Goal: Task Accomplishment & Management: Manage account settings

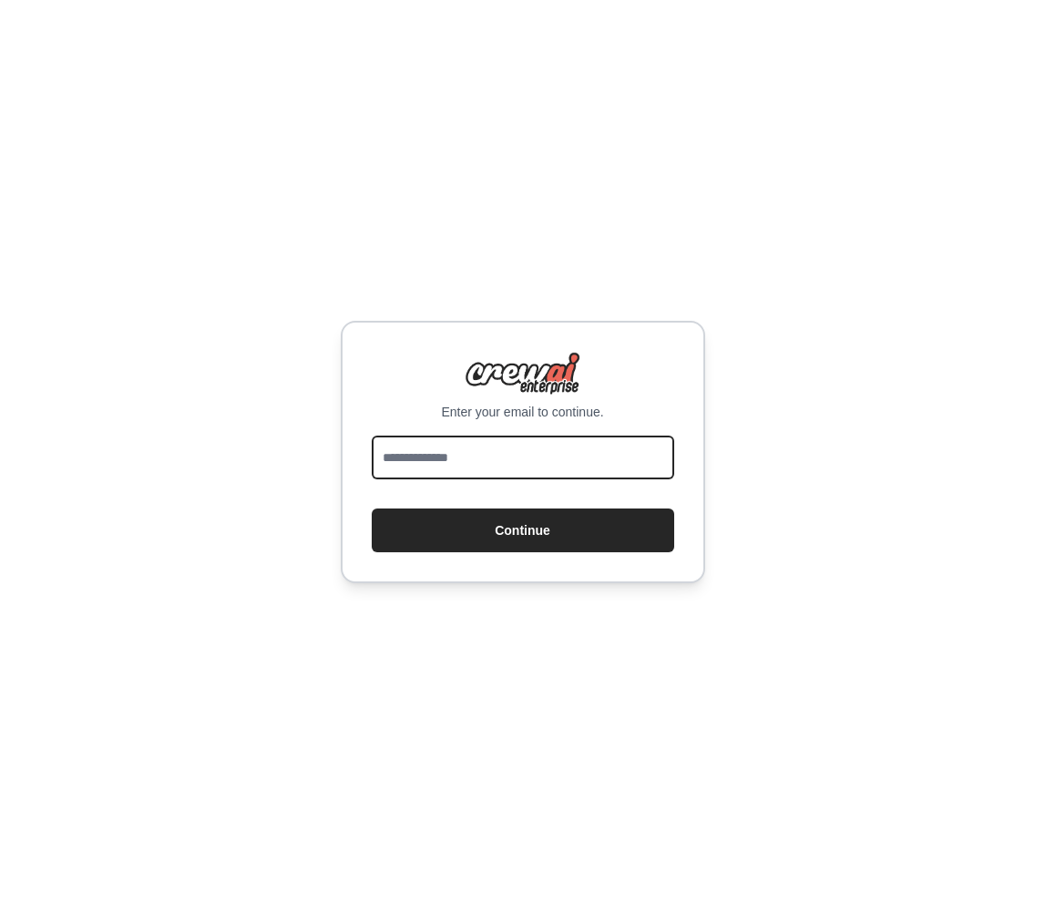
click at [471, 459] on input "email" at bounding box center [523, 458] width 303 height 44
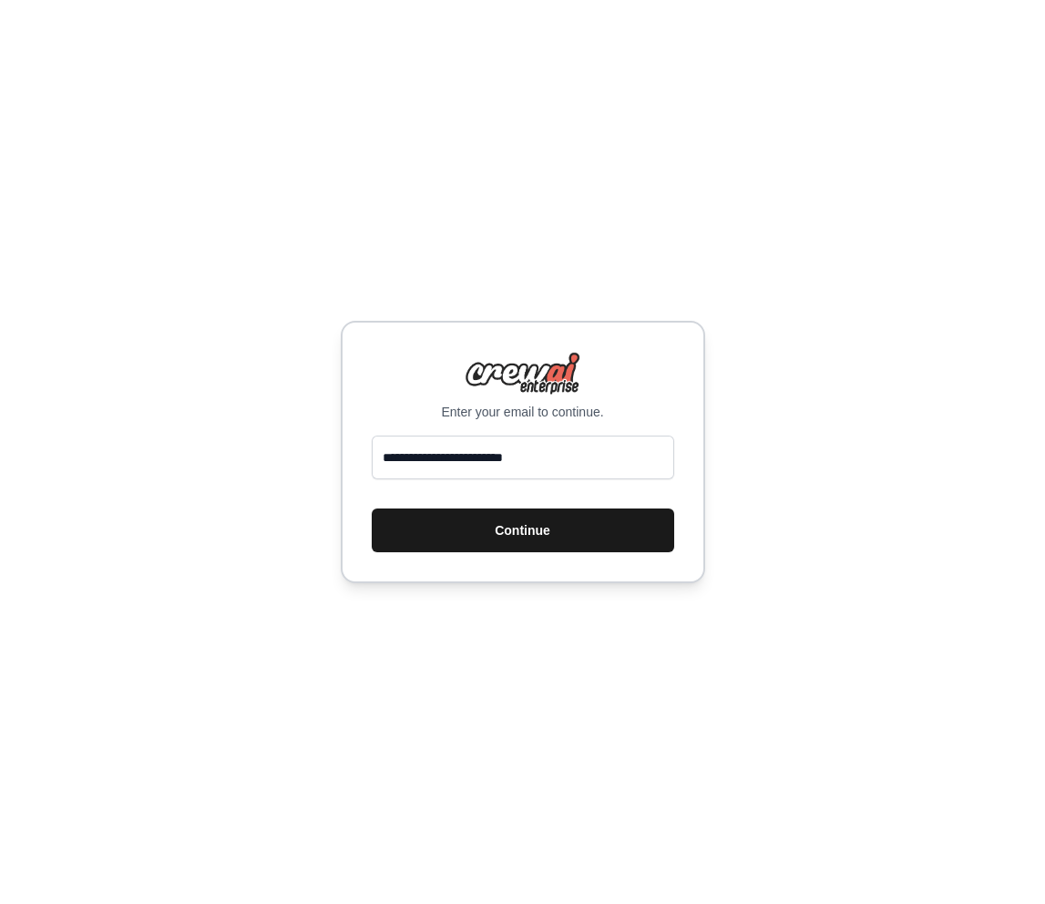
click at [472, 547] on button "Continue" at bounding box center [523, 531] width 303 height 44
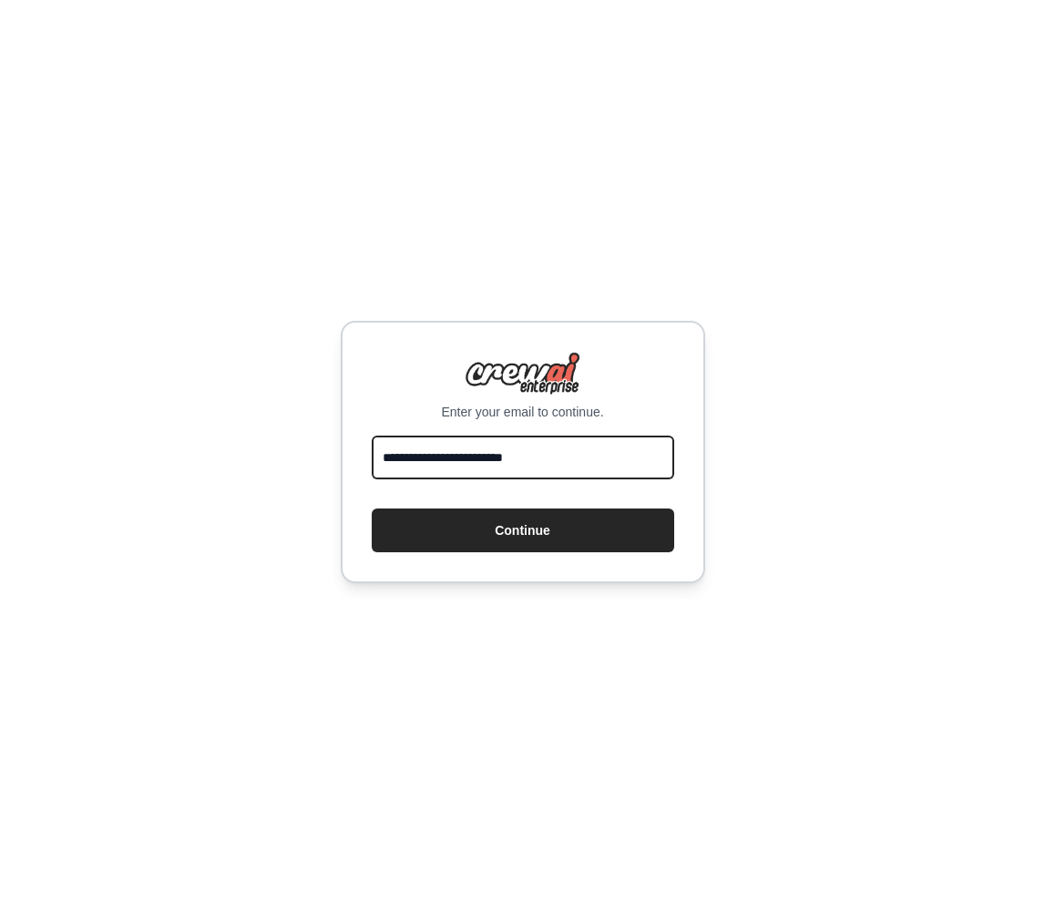
click at [486, 454] on input "**********" at bounding box center [523, 458] width 303 height 44
type input "**********"
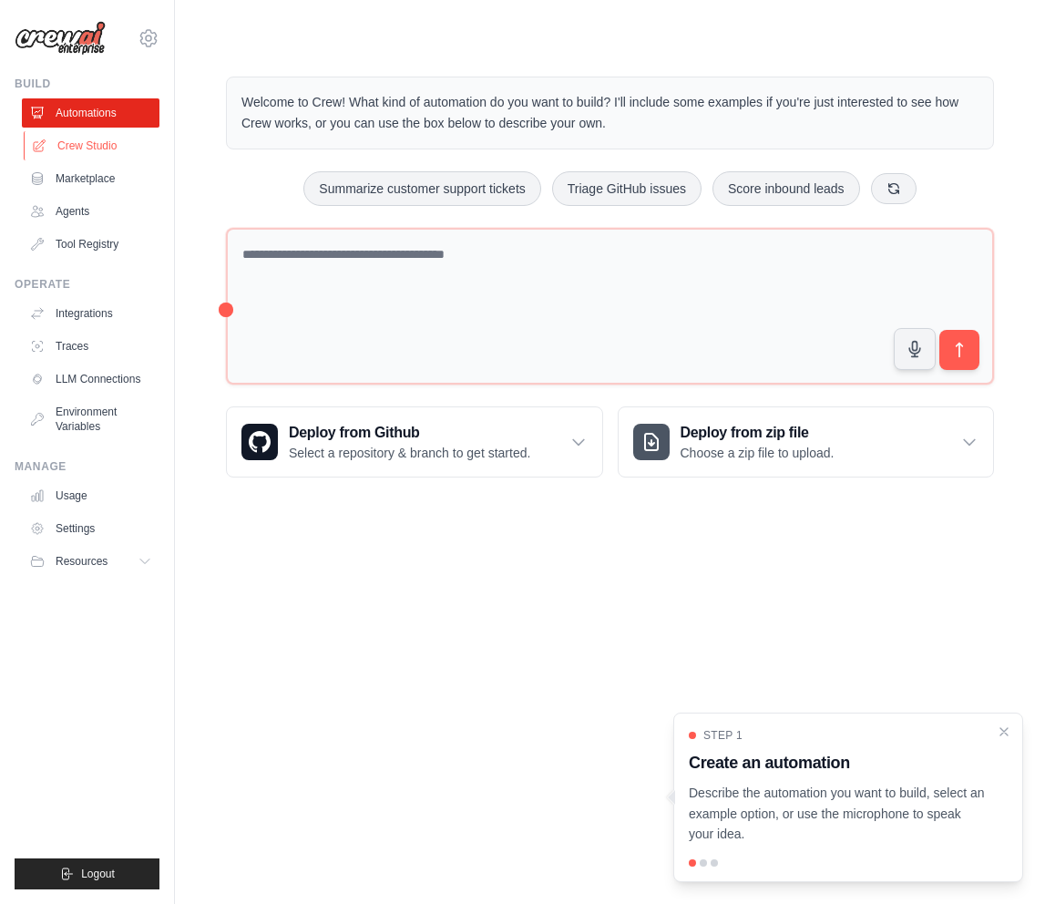
click at [94, 150] on link "Crew Studio" at bounding box center [93, 145] width 138 height 29
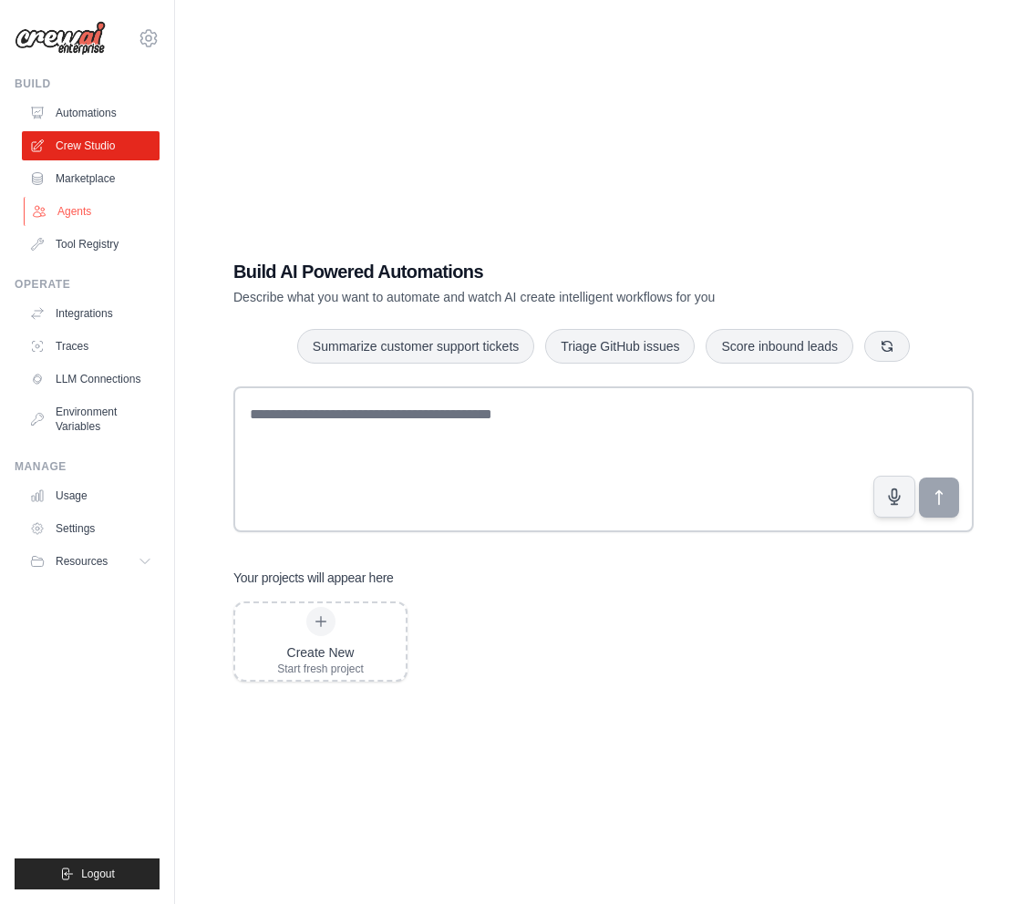
click at [67, 215] on link "Agents" at bounding box center [93, 211] width 138 height 29
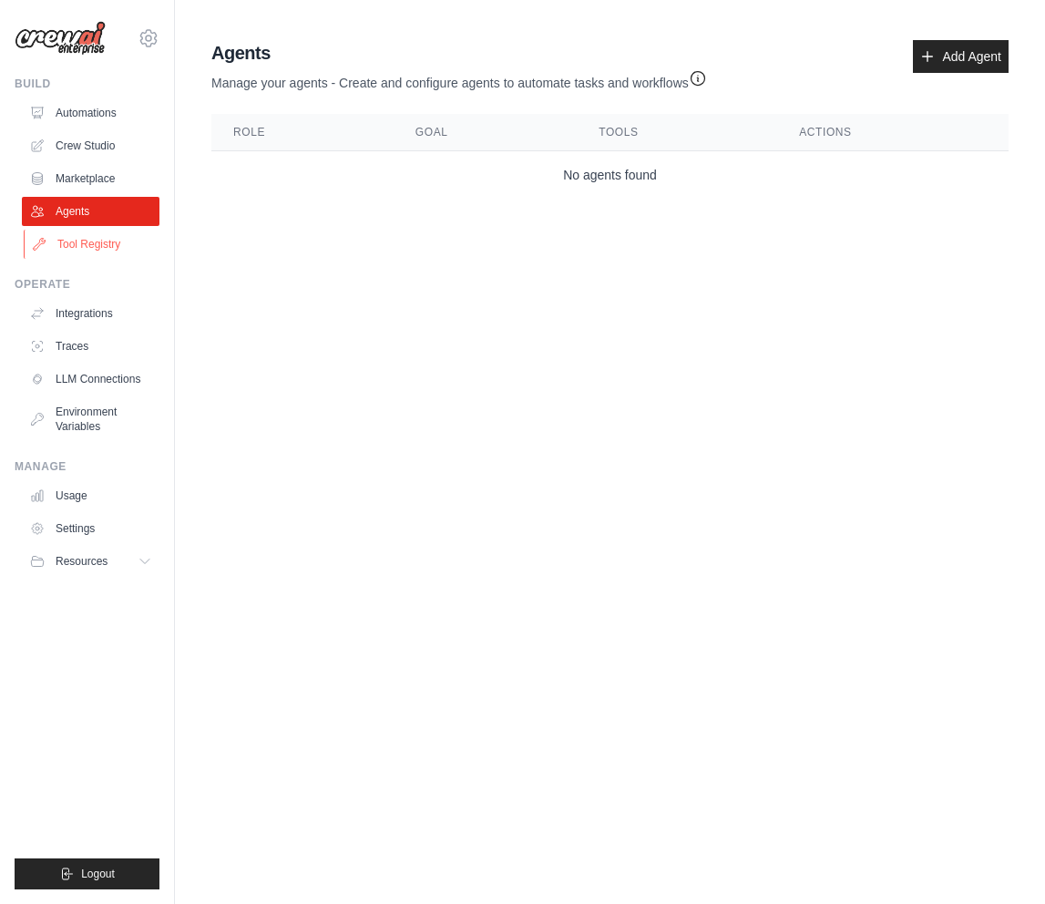
click at [91, 241] on link "Tool Registry" at bounding box center [93, 244] width 138 height 29
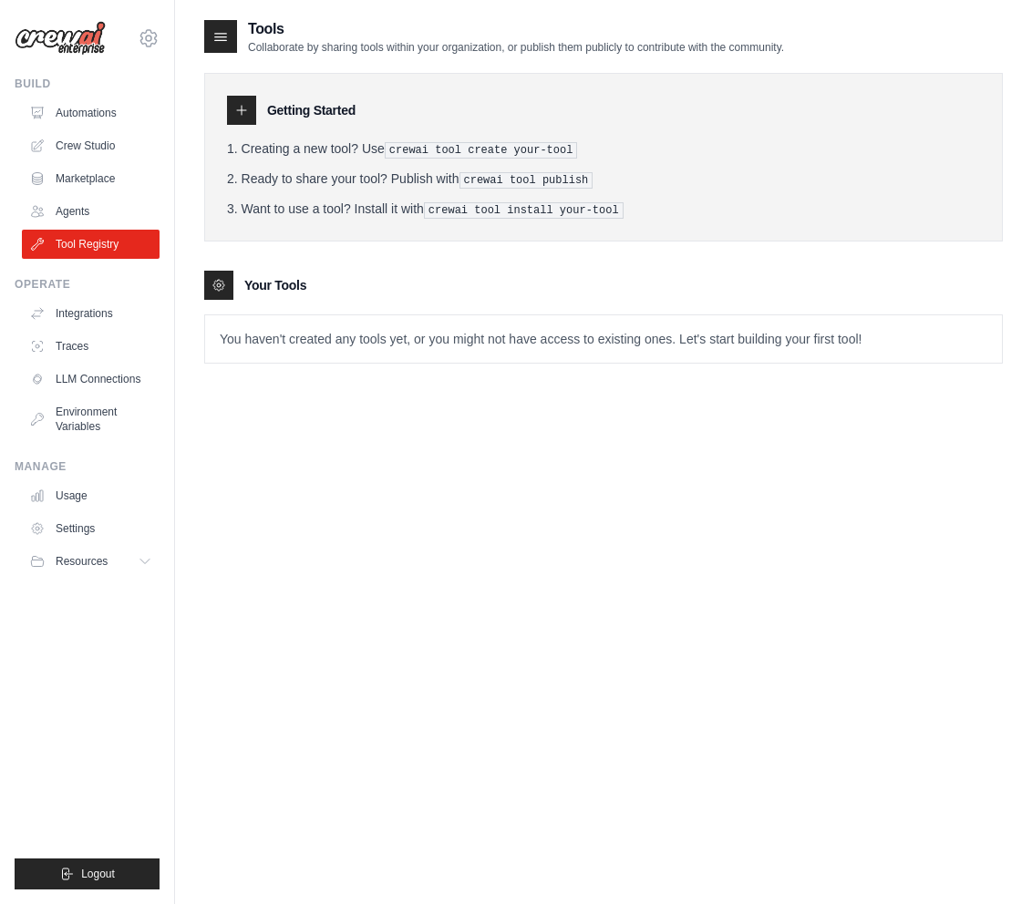
click at [77, 114] on link "Automations" at bounding box center [91, 112] width 138 height 29
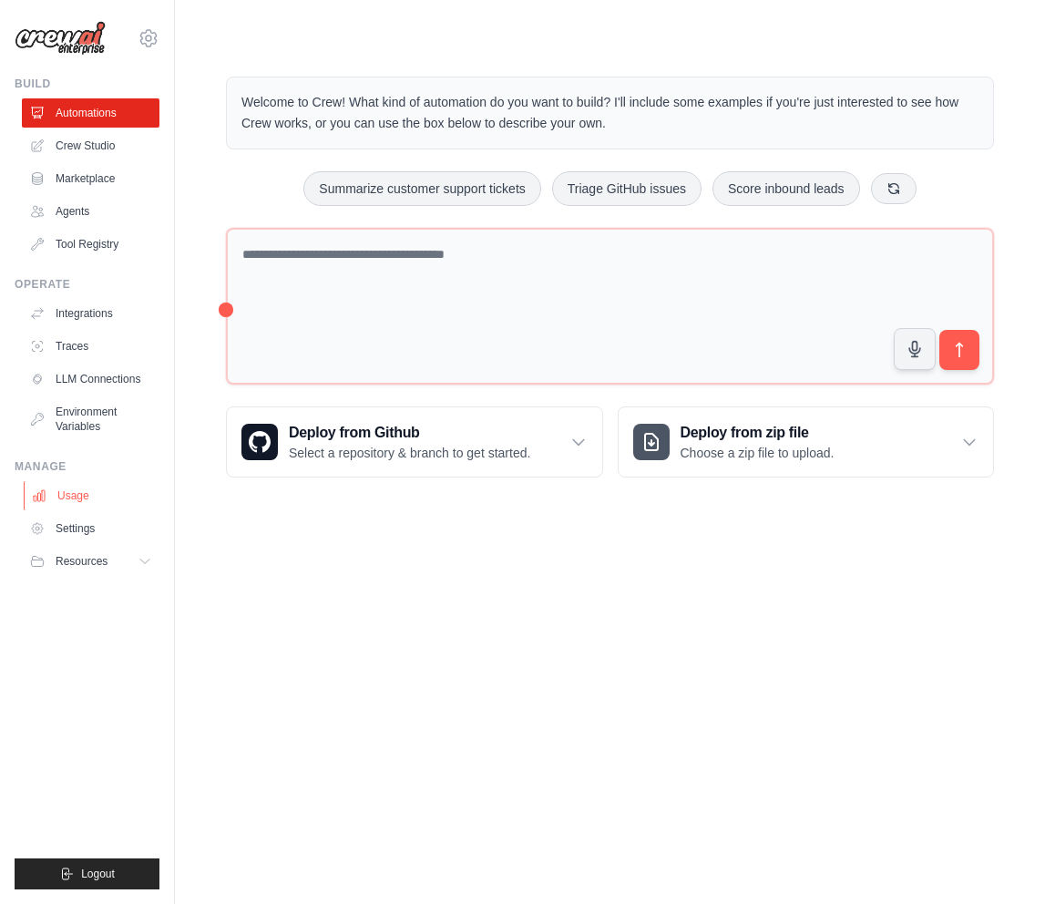
click at [78, 501] on link "Usage" at bounding box center [93, 495] width 138 height 29
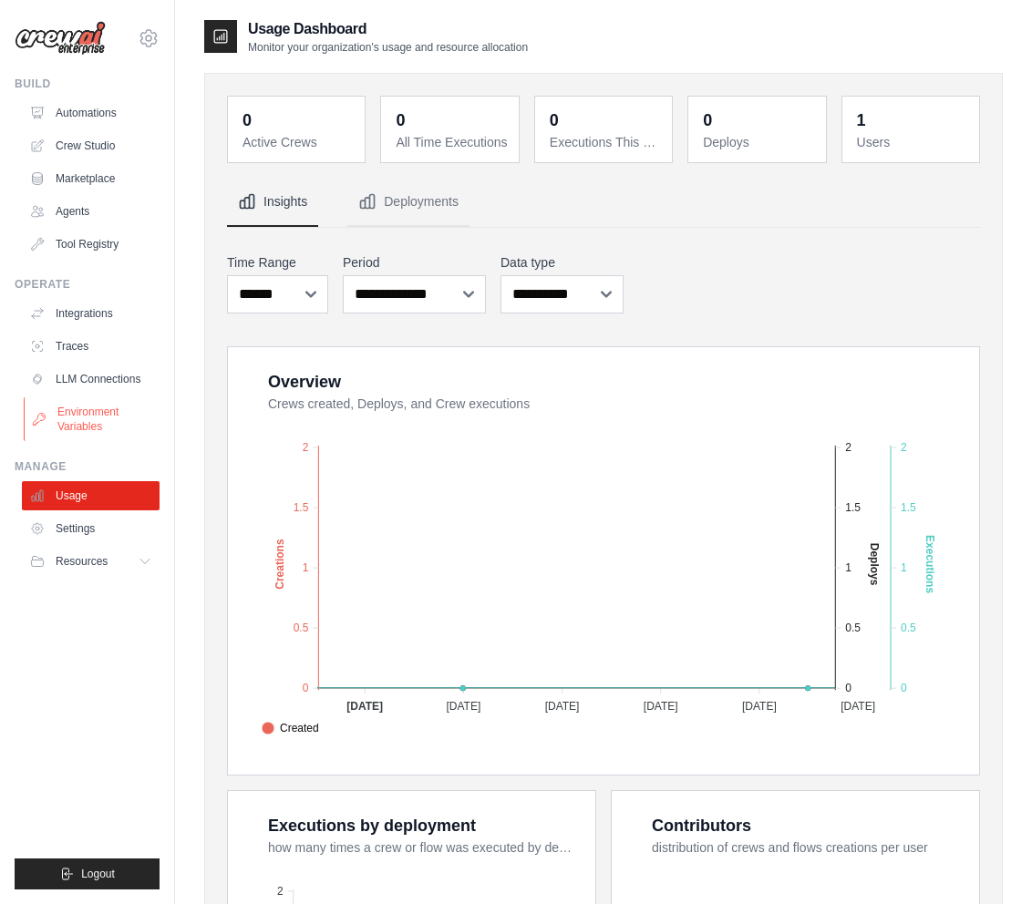
click at [72, 415] on link "Environment Variables" at bounding box center [93, 419] width 138 height 44
click at [74, 328] on ul "Integrations Traces LLM Connections Environment Variables" at bounding box center [91, 370] width 138 height 142
click at [74, 306] on link "Integrations" at bounding box center [93, 313] width 138 height 29
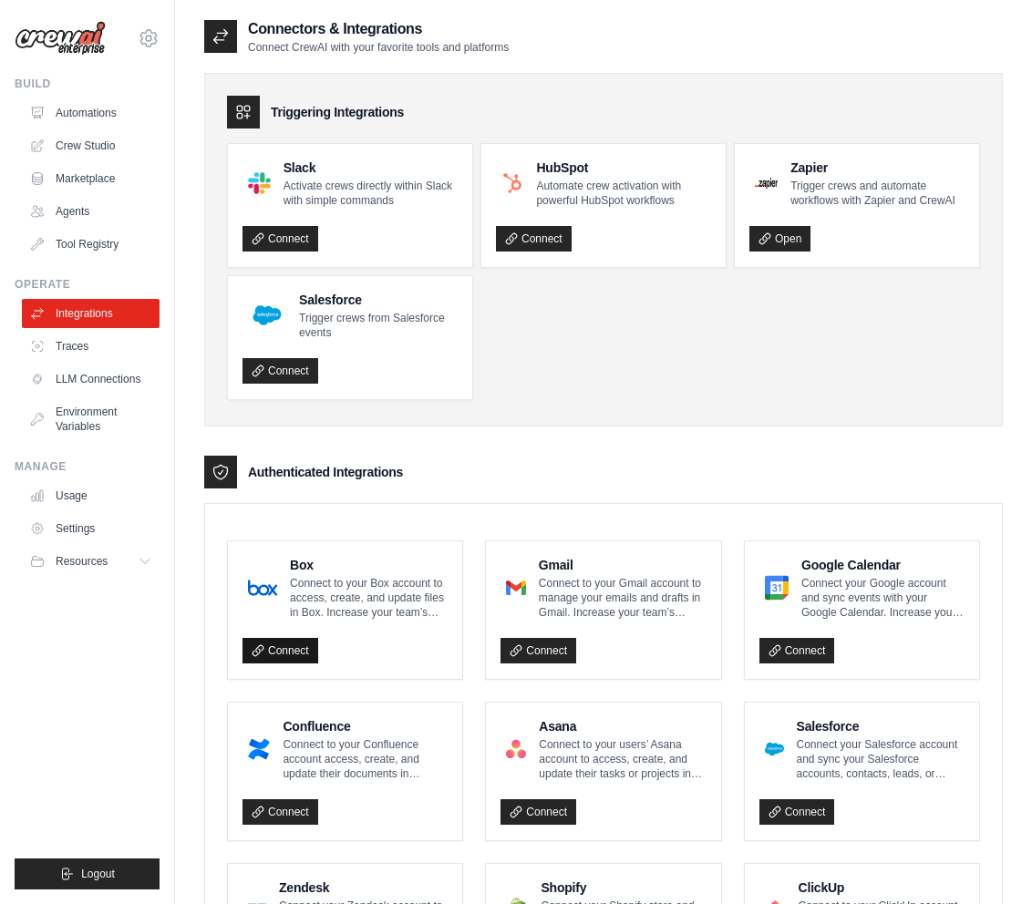
click at [284, 645] on link "Connect" at bounding box center [280, 651] width 76 height 26
click at [289, 645] on link "Connect" at bounding box center [280, 651] width 76 height 26
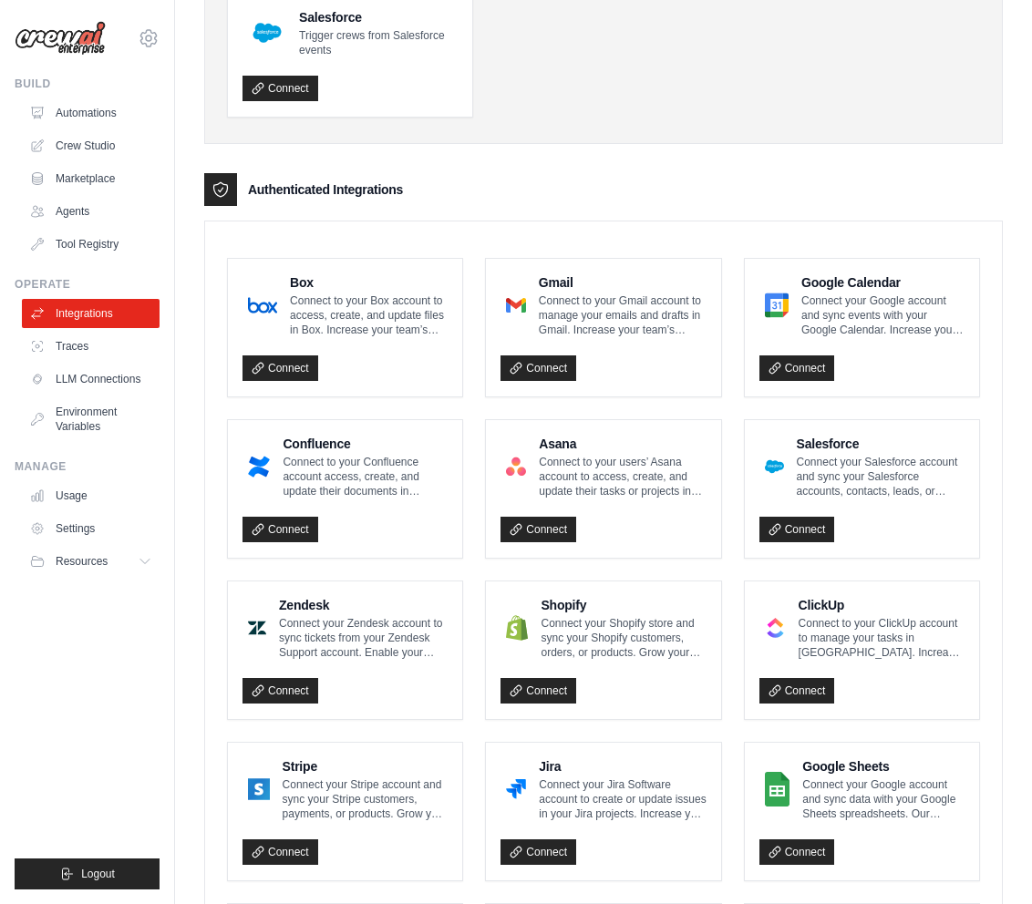
scroll to position [798, 0]
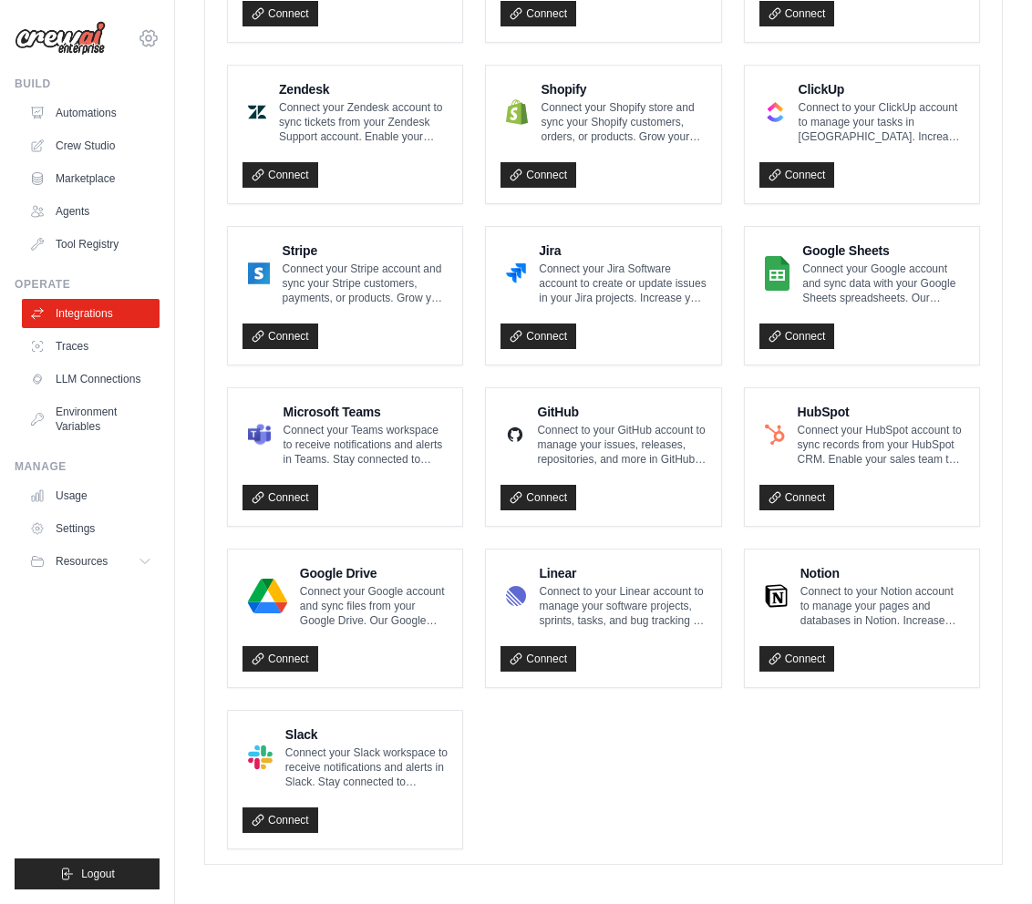
click at [145, 33] on icon at bounding box center [149, 38] width 22 height 22
click at [158, 83] on div "[EMAIL_ADDRESS][DOMAIN_NAME]" at bounding box center [148, 78] width 131 height 18
click at [108, 123] on link "Settings" at bounding box center [148, 123] width 160 height 33
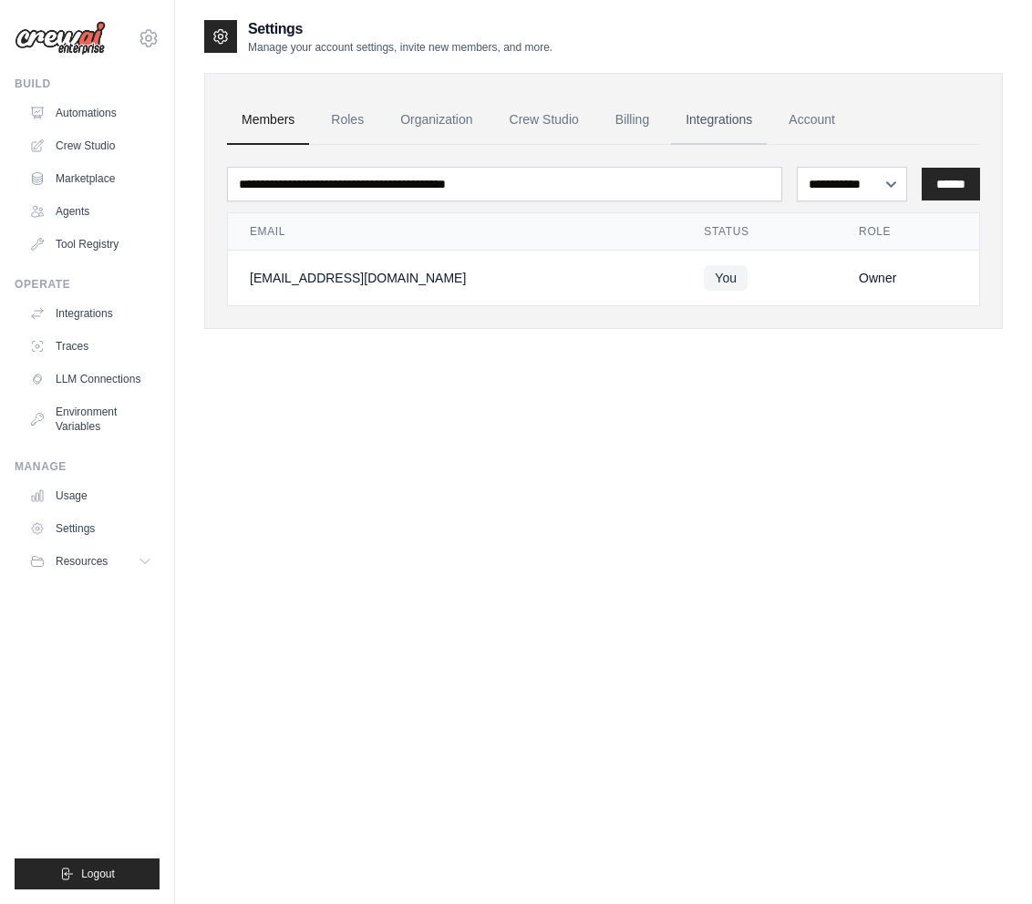
click at [717, 118] on link "Integrations" at bounding box center [719, 120] width 96 height 49
